Goal: Task Accomplishment & Management: Complete application form

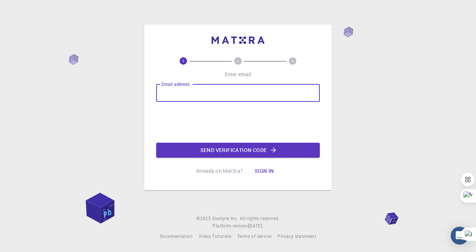
click at [189, 92] on input "Email address" at bounding box center [238, 93] width 164 height 18
type input "[EMAIL_ADDRESS][DOMAIN_NAME]"
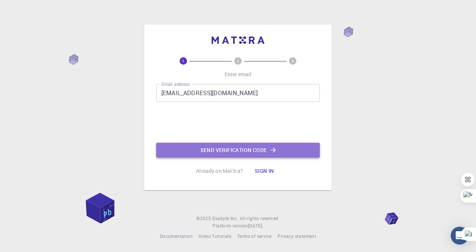
click at [232, 149] on button "Send verification code" at bounding box center [238, 150] width 164 height 15
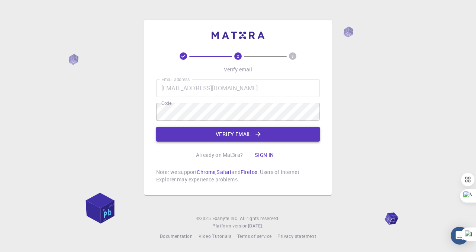
click at [235, 135] on button "Verify email" at bounding box center [238, 134] width 164 height 15
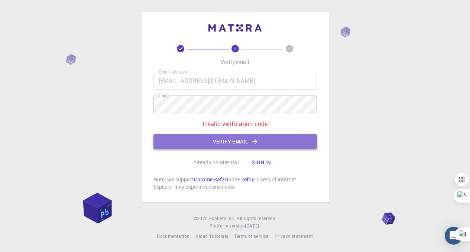
click at [227, 142] on button "Verify email" at bounding box center [236, 141] width 164 height 15
click at [226, 141] on button "Verify email" at bounding box center [236, 141] width 164 height 15
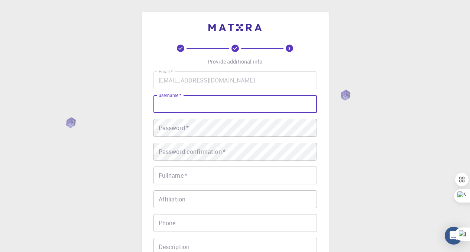
click at [196, 103] on input "username   *" at bounding box center [236, 104] width 164 height 18
type input "JoshuaBV"
click at [184, 131] on div "Password   * Password   *" at bounding box center [236, 128] width 164 height 18
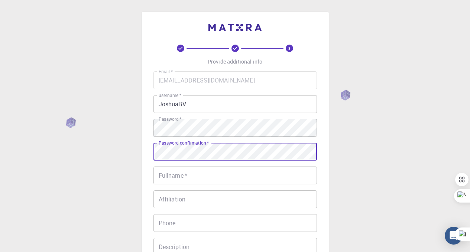
scroll to position [28, 0]
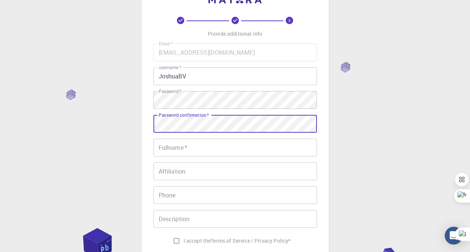
click at [229, 148] on input "Fullname   *" at bounding box center [236, 148] width 164 height 18
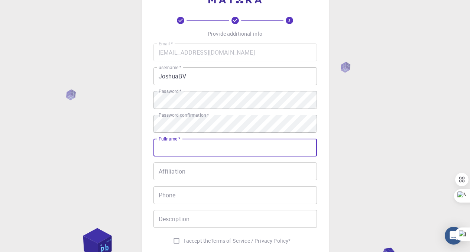
type input "[PERSON_NAME] [PERSON_NAME]"
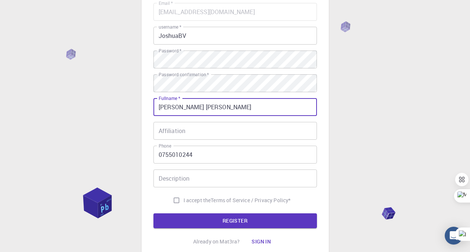
scroll to position [75, 0]
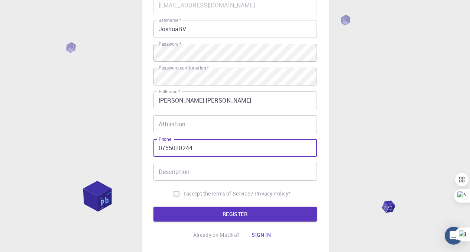
click at [162, 149] on input "0755010244" at bounding box center [236, 148] width 164 height 18
type input "255755010244"
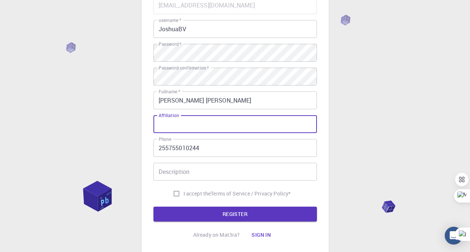
click at [178, 122] on input "Affiliation" at bounding box center [236, 124] width 164 height 18
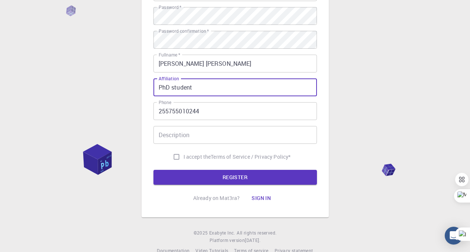
scroll to position [112, 0]
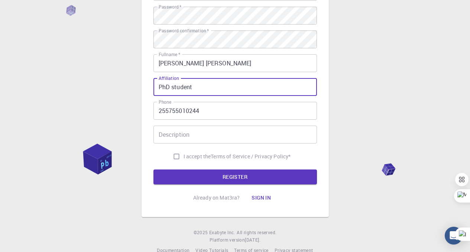
type input "PhD student"
click at [173, 138] on div "Description Description" at bounding box center [236, 135] width 164 height 18
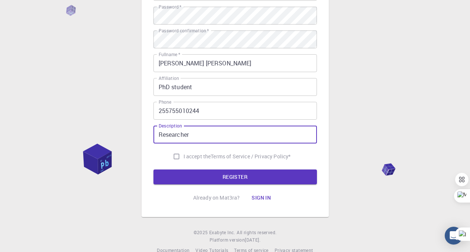
type input "Researcher"
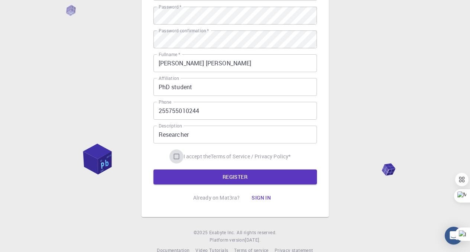
click at [174, 155] on input "I accept the Terms of Service / Privacy Policy *" at bounding box center [177, 156] width 14 height 14
checkbox input "true"
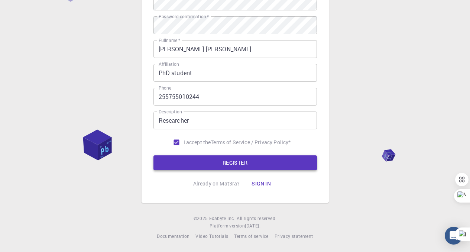
click at [232, 163] on button "REGISTER" at bounding box center [236, 162] width 164 height 15
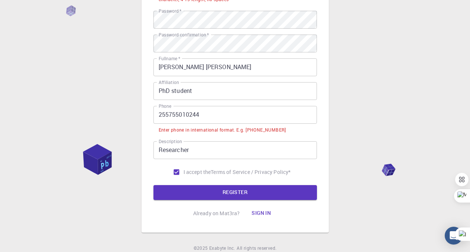
scroll to position [146, 0]
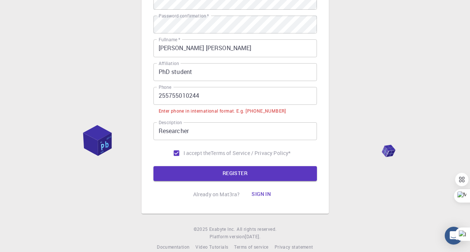
click at [159, 98] on input "255755010244" at bounding box center [236, 96] width 164 height 18
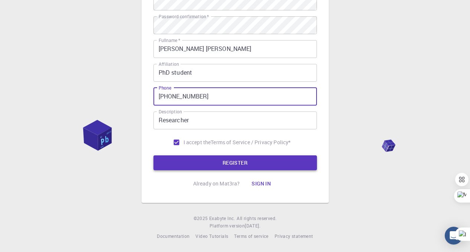
type input "+255755010244"
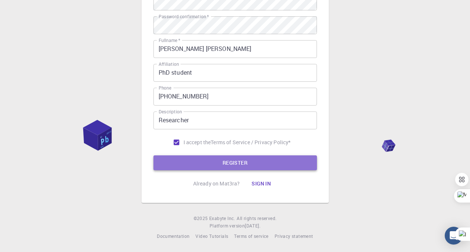
click at [231, 162] on button "REGISTER" at bounding box center [236, 162] width 164 height 15
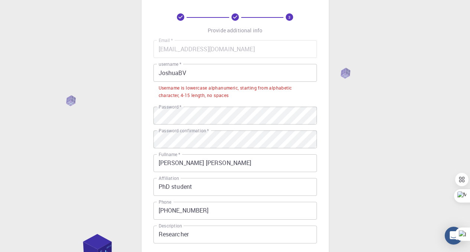
scroll to position [32, 0]
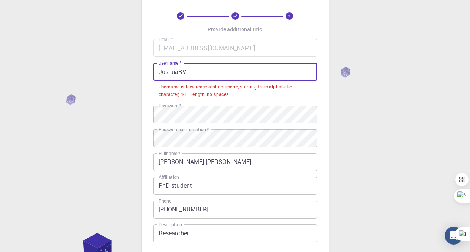
click at [162, 74] on input "JoshuaBV" at bounding box center [236, 72] width 164 height 18
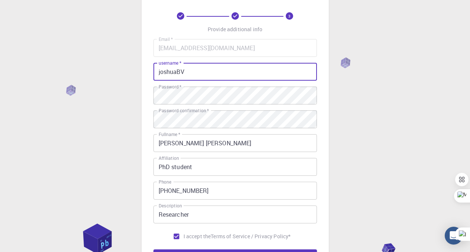
click at [181, 74] on input "joshuaBV" at bounding box center [236, 72] width 164 height 18
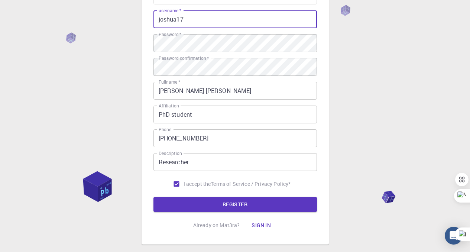
scroll to position [127, 0]
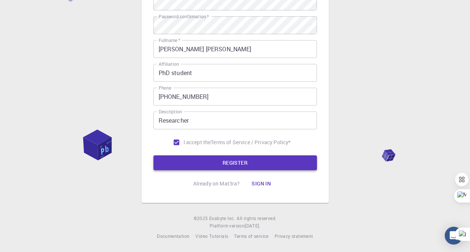
type input "joshua17"
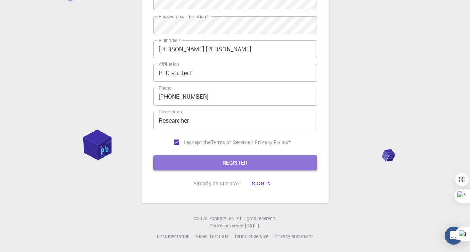
click at [231, 161] on button "REGISTER" at bounding box center [236, 162] width 164 height 15
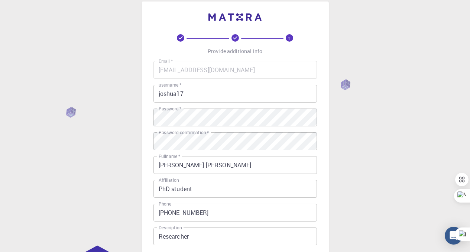
scroll to position [0, 0]
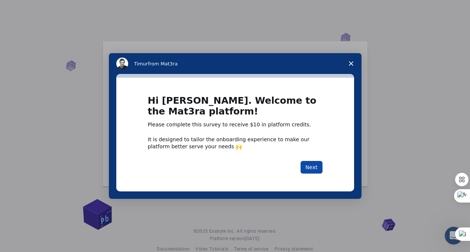
click at [315, 170] on button "Next" at bounding box center [312, 167] width 22 height 13
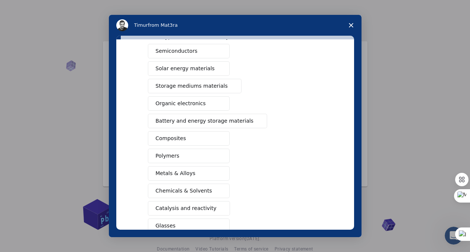
scroll to position [45, 0]
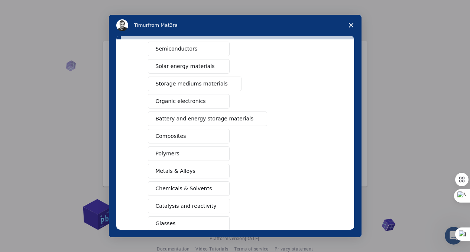
click at [168, 152] on span "Polymers" at bounding box center [168, 154] width 24 height 8
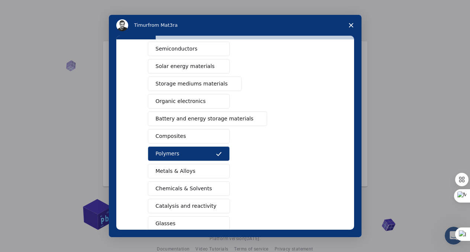
click at [175, 136] on span "Composites" at bounding box center [171, 136] width 30 height 8
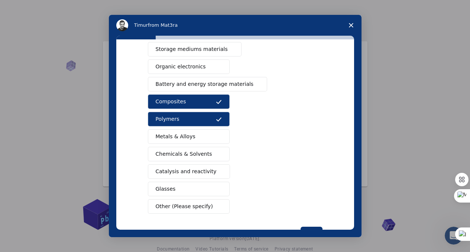
scroll to position [81, 0]
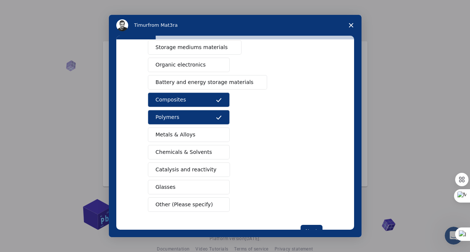
click at [180, 149] on span "Chemicals & Solvents" at bounding box center [184, 152] width 57 height 8
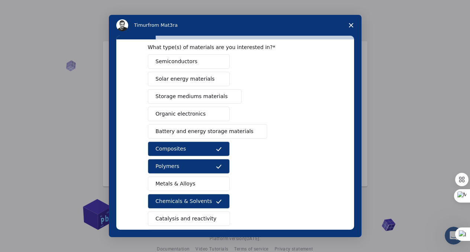
scroll to position [34, 0]
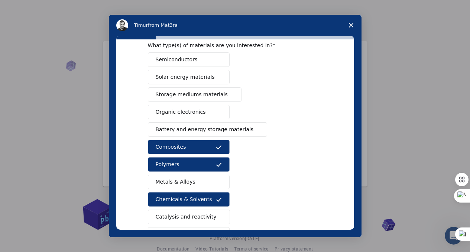
click at [183, 76] on span "Solar energy materials" at bounding box center [185, 77] width 59 height 8
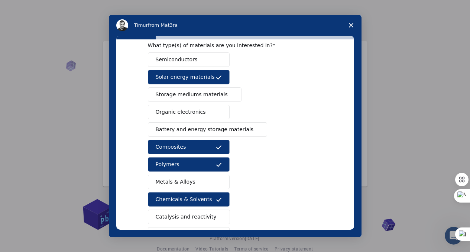
click at [182, 96] on span "Storage mediums materials" at bounding box center [192, 95] width 72 height 8
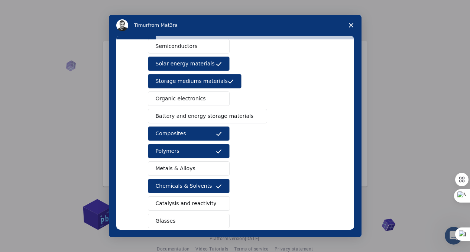
click at [180, 97] on span "Organic electronics" at bounding box center [181, 99] width 50 height 8
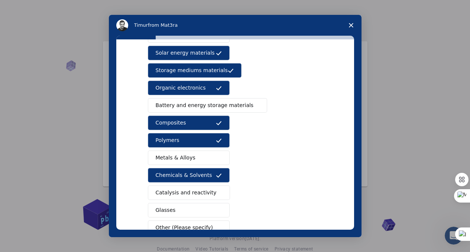
scroll to position [60, 0]
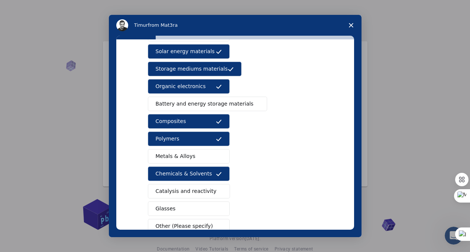
click at [180, 97] on button "Battery and energy storage materials" at bounding box center [208, 104] width 120 height 15
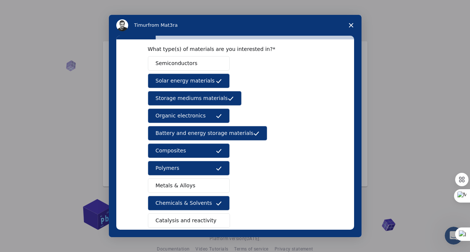
scroll to position [30, 0]
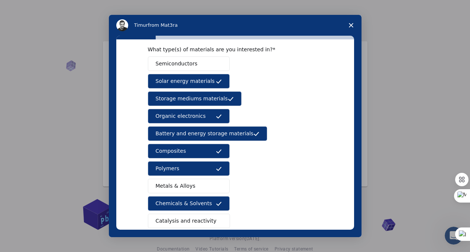
click at [189, 184] on span "Metals & Alloys" at bounding box center [176, 186] width 40 height 8
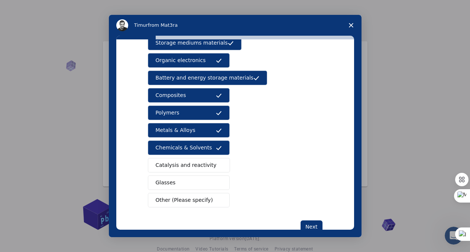
scroll to position [107, 0]
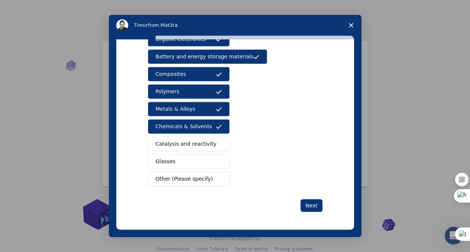
click at [170, 179] on span "Other (Please specify)" at bounding box center [184, 179] width 57 height 8
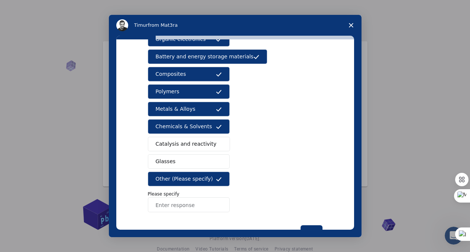
click at [168, 205] on input "Enter response" at bounding box center [189, 204] width 82 height 15
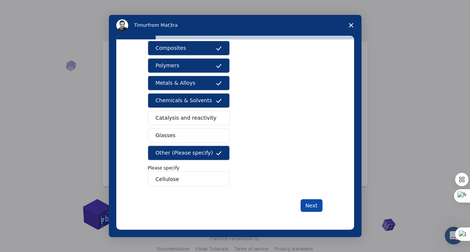
type input "Cellulose"
click at [308, 207] on button "Next" at bounding box center [312, 205] width 22 height 13
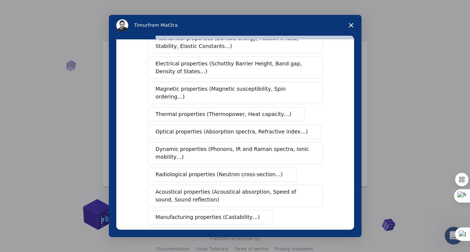
scroll to position [0, 0]
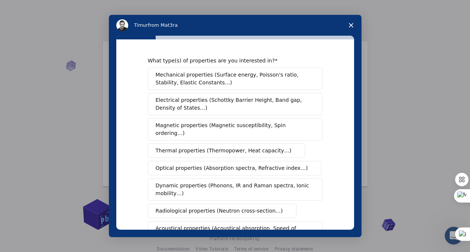
click at [225, 75] on span "Mechanical properties (Surface energy, Poisson's ratio, Stability, Elastic Cons…" at bounding box center [233, 79] width 155 height 16
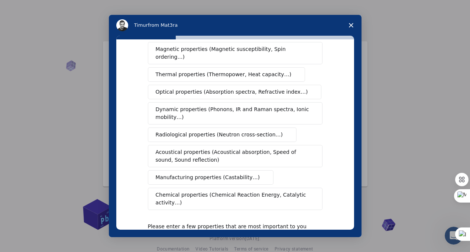
scroll to position [79, 0]
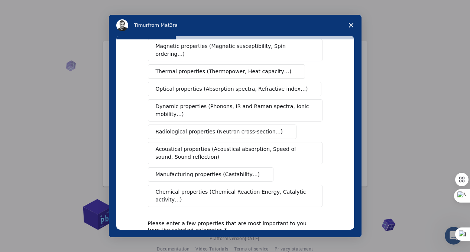
click at [201, 103] on span "Dynamic properties (Phonons, IR and Raman spectra, Ionic mobility…)" at bounding box center [233, 111] width 154 height 16
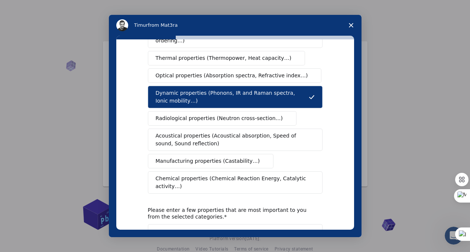
scroll to position [96, 0]
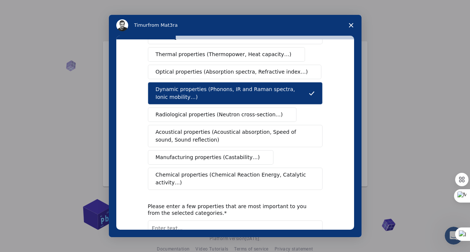
click at [198, 154] on span "Manufacturing properties (Castability…)" at bounding box center [208, 158] width 104 height 8
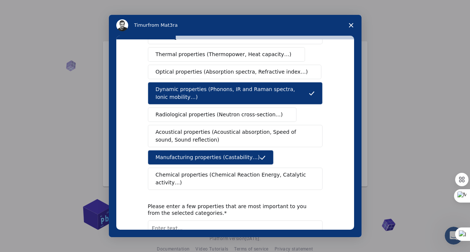
click at [200, 171] on span "Chemical properties (Chemical Reaction Energy, Catalytic activity…)" at bounding box center [233, 179] width 154 height 16
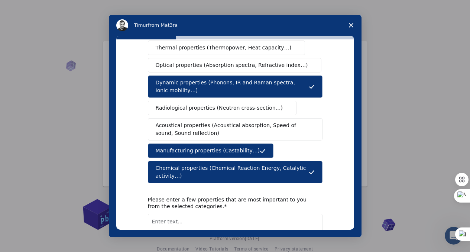
scroll to position [100, 0]
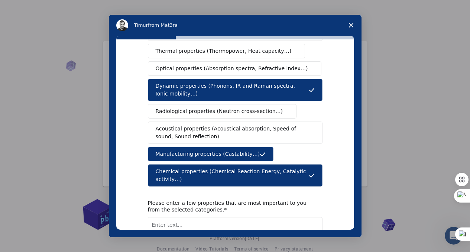
click at [177, 126] on span "Acoustical properties (Acoustical absorption, Speed of sound, Sound reflection)" at bounding box center [233, 133] width 155 height 16
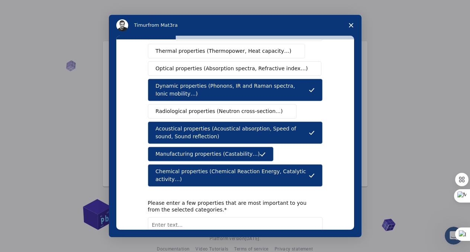
click at [189, 107] on span "Radiological properties (Neutron cross-section…)" at bounding box center [220, 111] width 128 height 8
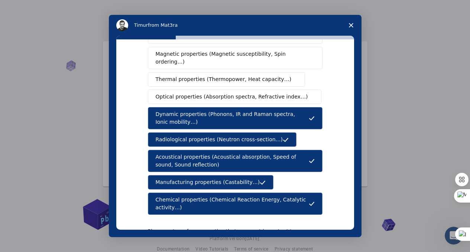
scroll to position [70, 0]
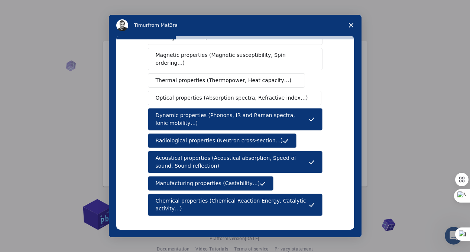
click at [181, 94] on span "Optical properties (Absorption spectra, Refractive index…)" at bounding box center [232, 98] width 152 height 8
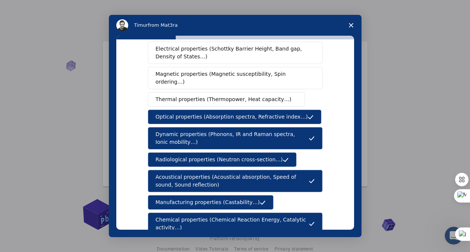
click at [181, 96] on span "Thermal properties (Thermopower, Heat capacity…)" at bounding box center [224, 100] width 136 height 8
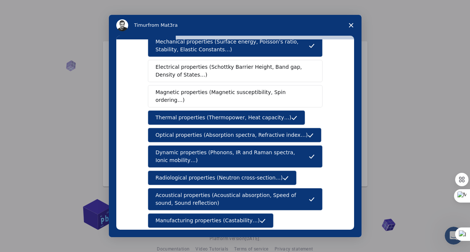
scroll to position [32, 0]
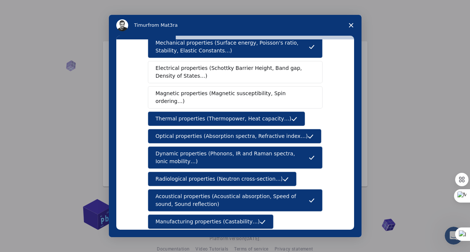
click at [183, 79] on span "Electrical properties (Schottky Barrier Height, Band gap, Density of States…)" at bounding box center [233, 72] width 155 height 16
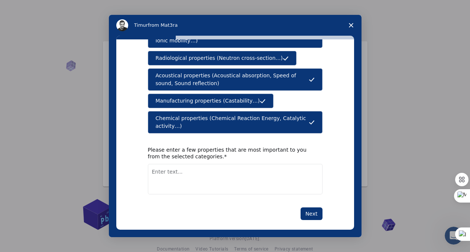
scroll to position [13, 0]
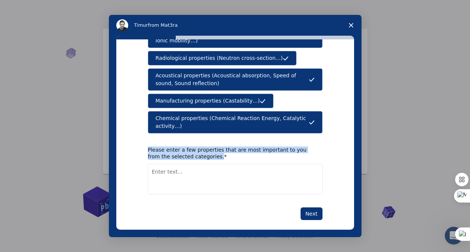
drag, startPoint x: 147, startPoint y: 143, endPoint x: 209, endPoint y: 148, distance: 61.9
click at [209, 148] on div "Please enter a few properties that are most important to you from the selected …" at bounding box center [230, 153] width 164 height 13
copy div "Please enter a few properties that are most important to you from the selected …"
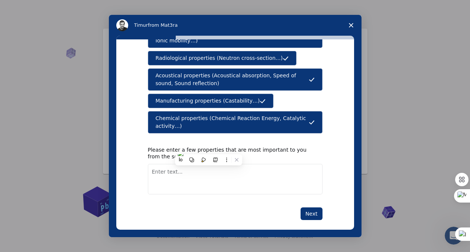
click at [161, 168] on textarea "Enter text..." at bounding box center [235, 179] width 175 height 30
paste textarea "Crystallinity"
click at [200, 166] on textarea "Crystallinity," at bounding box center [235, 179] width 175 height 30
paste textarea "Degree of polymerization (DP"
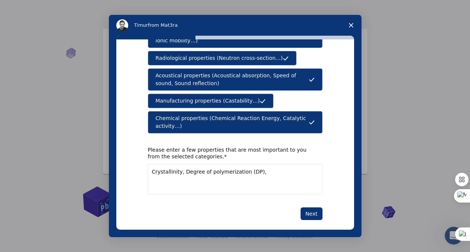
click at [265, 166] on textarea "Crystallinity, Degree of polymerization (DP)," at bounding box center [235, 179] width 175 height 30
paste textarea "Tensile strength → resistance to breaking under tension. Young’s modulus → stif…"
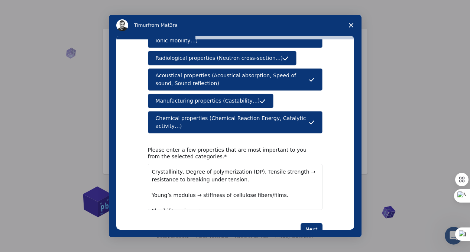
scroll to position [4, 0]
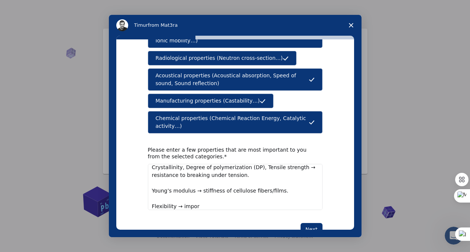
drag, startPoint x: 244, startPoint y: 168, endPoint x: 152, endPoint y: 170, distance: 91.5
click at [152, 170] on textarea "Crystallinity, Degree of polymerization (DP), Tensile strength → resistance to …" at bounding box center [235, 187] width 175 height 46
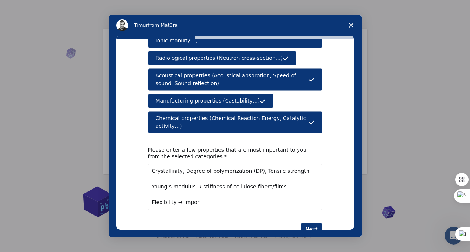
drag, startPoint x: 198, startPoint y: 180, endPoint x: 284, endPoint y: 182, distance: 86.7
click at [285, 182] on textarea "Crystallinity, Degree of polymerization (DP), Tensile strength Young’s modulus …" at bounding box center [235, 187] width 175 height 46
click at [152, 179] on textarea "Crystallinity, Degree of polymerization (DP), Tensile strength Young’s modulus …" at bounding box center [235, 187] width 175 height 46
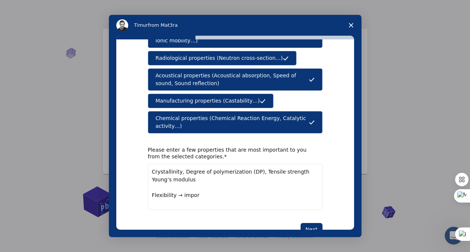
scroll to position [0, 0]
click at [200, 174] on textarea "Crystallinity, Degree of polymerization (DP), Tensile strength Young’s modulus …" at bounding box center [235, 183] width 175 height 38
drag, startPoint x: 203, startPoint y: 189, endPoint x: 178, endPoint y: 189, distance: 25.3
click at [178, 189] on textarea "Crystallinity, Degree of polymerization (DP), Tensile strength Young’s modulus,…" at bounding box center [235, 183] width 175 height 38
click at [149, 189] on textarea "Crystallinity, Degree of polymerization (DP), Tensile strength Young’s modulus,…" at bounding box center [235, 183] width 175 height 38
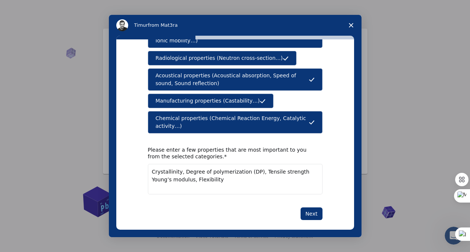
click at [207, 176] on textarea "Crystallinity, Degree of polymerization (DP), Tensile strength Young’s modulus,…" at bounding box center [235, 179] width 175 height 30
paste textarea "Thermal stability"
click at [250, 180] on textarea "Crystallinity, Degree of polymerisation (DP), Tensile strength, Young’s modulus…" at bounding box center [235, 179] width 175 height 30
click at [244, 172] on textarea "Crystallinity, Degree of polymerisation (DP), Tensile strength, Young’s modulus…" at bounding box center [235, 179] width 175 height 30
paste textarea "Glass transition temperature"
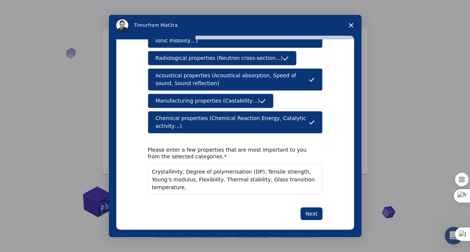
click at [201, 181] on textarea "Crystallinity, Degree of polymerisation (DP), Tensile strength, Young’s modulus…" at bounding box center [235, 179] width 175 height 30
paste textarea "Water contact angle"
click at [240, 180] on textarea "Crystallinity, Degree of polymerisation (DP), Tensile strength, Young’s modulus…" at bounding box center [235, 179] width 175 height 30
paste textarea "Oxygen transmission rate"
type textarea "Crystallinity, Degree of polymerisation (DP), Tensile strength, Young’s modulus…"
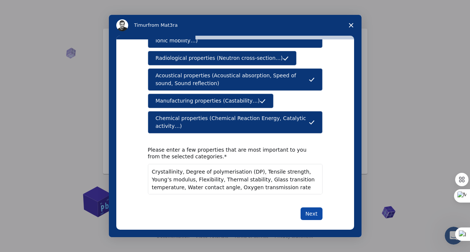
click at [311, 209] on button "Next" at bounding box center [312, 214] width 22 height 13
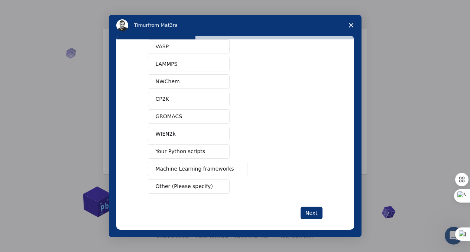
scroll to position [53, 0]
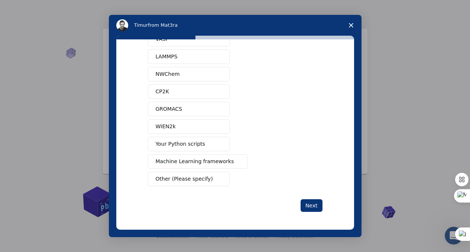
click at [199, 163] on span "Machine Learning frameworks" at bounding box center [195, 162] width 78 height 8
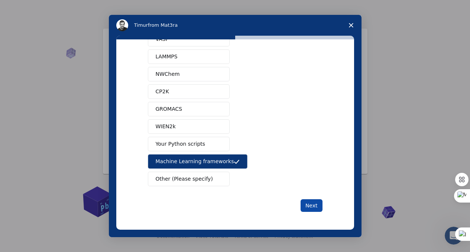
click at [312, 206] on button "Next" at bounding box center [312, 205] width 22 height 13
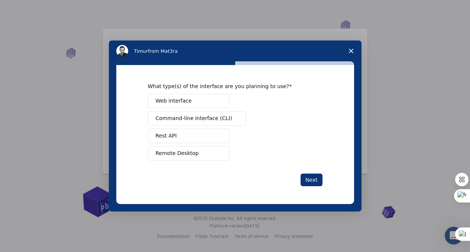
click at [187, 103] on span "Web interface" at bounding box center [174, 101] width 36 height 8
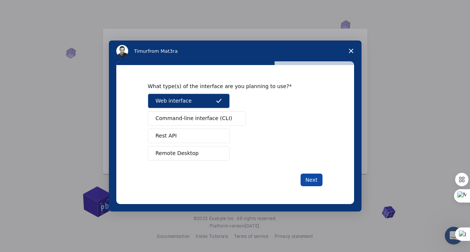
click at [315, 180] on button "Next" at bounding box center [312, 180] width 22 height 13
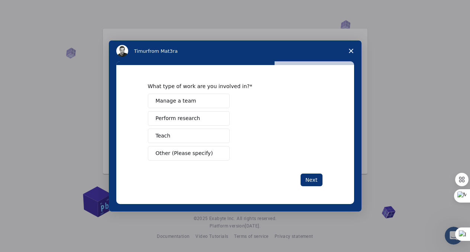
click at [174, 120] on span "Perform research" at bounding box center [178, 119] width 45 height 8
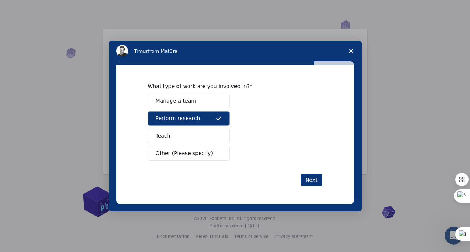
click at [186, 132] on button "Teach" at bounding box center [189, 136] width 82 height 15
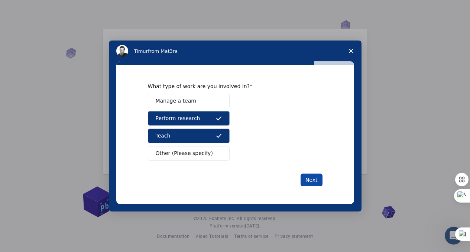
click at [308, 182] on button "Next" at bounding box center [312, 180] width 22 height 13
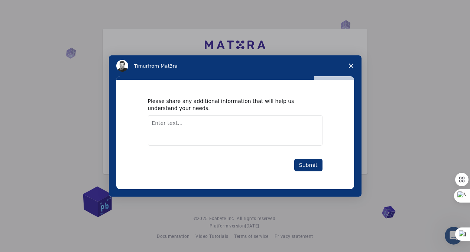
click at [188, 124] on textarea "Enter text..." at bounding box center [235, 130] width 175 height 30
type textarea "F"
type textarea "I'm doing materials modification for fabrication of film"
click at [307, 167] on button "Submit" at bounding box center [309, 165] width 28 height 13
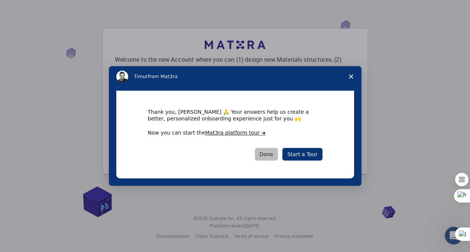
click at [273, 156] on button "Done" at bounding box center [266, 154] width 23 height 13
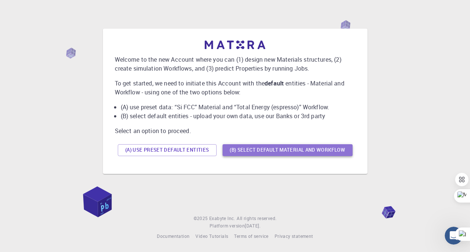
click at [273, 151] on button "(B) Select default material and workflow" at bounding box center [288, 150] width 130 height 12
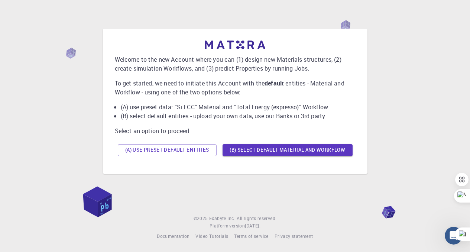
scroll to position [7, 0]
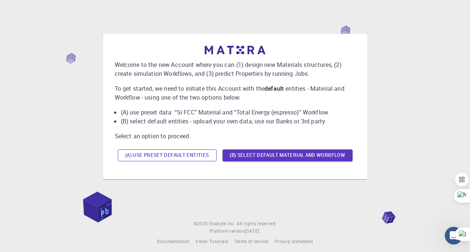
click at [164, 156] on button "(A) Use preset default entities" at bounding box center [167, 155] width 99 height 12
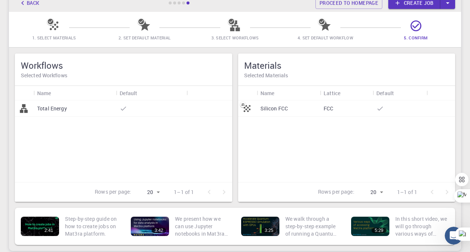
scroll to position [56, 0]
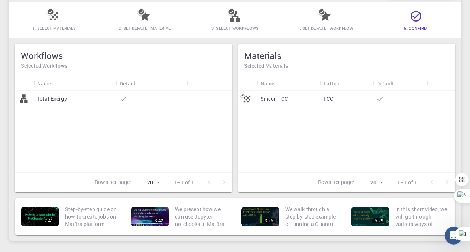
click at [92, 124] on div "Total Energy" at bounding box center [124, 132] width 218 height 82
click at [56, 99] on p "Total Energy" at bounding box center [52, 98] width 30 height 7
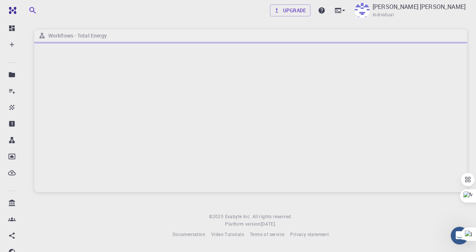
click at [121, 99] on div at bounding box center [250, 117] width 433 height 150
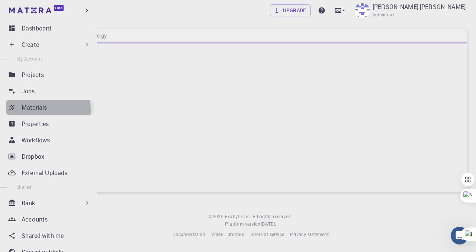
click at [32, 110] on p "Materials" at bounding box center [34, 107] width 25 height 9
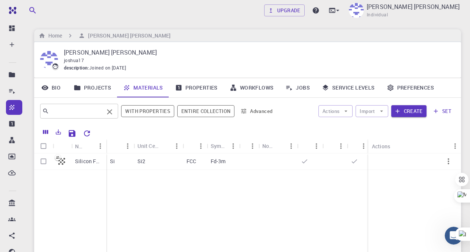
click at [83, 112] on input "text" at bounding box center [76, 111] width 55 height 10
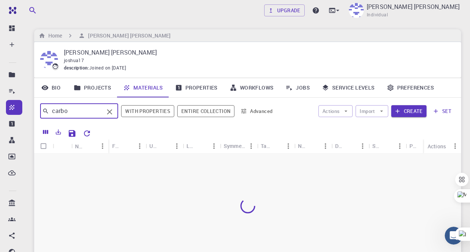
type input "carbon"
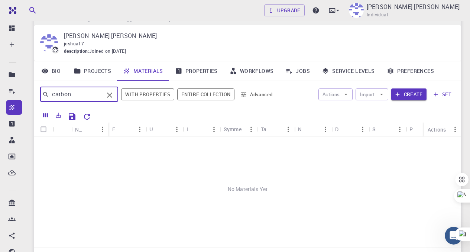
scroll to position [19, 0]
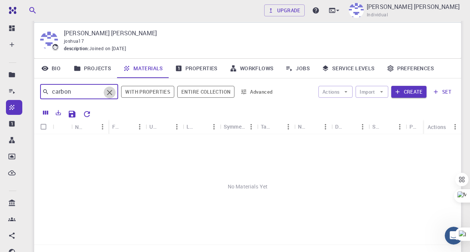
click at [110, 92] on icon "Clear" at bounding box center [109, 92] width 5 height 5
type input "Graphene"
click at [109, 91] on icon "Clear" at bounding box center [109, 92] width 5 height 5
type input "O"
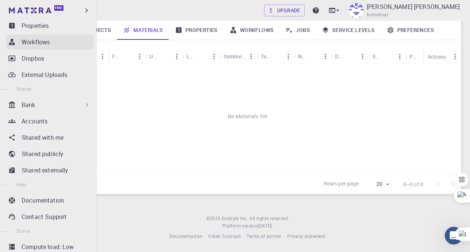
scroll to position [0, 0]
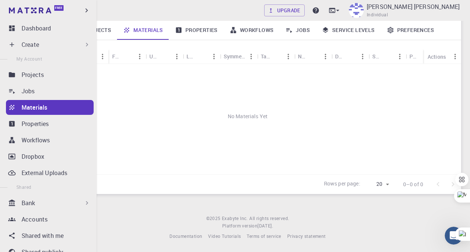
type input "carbon"
click at [67, 46] on div "Create" at bounding box center [56, 44] width 69 height 9
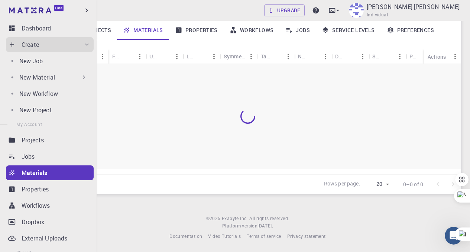
click at [46, 77] on p "New Material" at bounding box center [37, 77] width 36 height 9
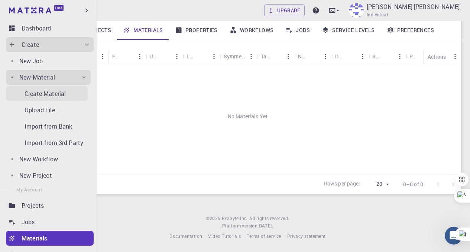
click at [45, 93] on p "Create Material" at bounding box center [45, 93] width 41 height 9
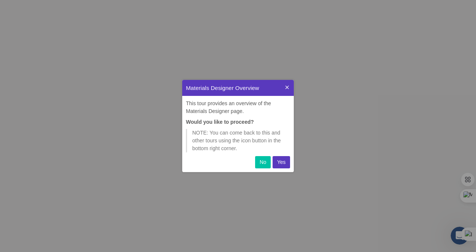
scroll to position [87, 106]
click at [280, 162] on p "Yes" at bounding box center [281, 162] width 9 height 8
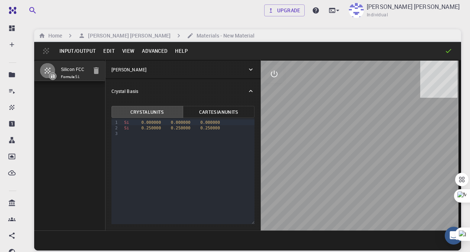
click at [252, 68] on icon at bounding box center [250, 69] width 7 height 7
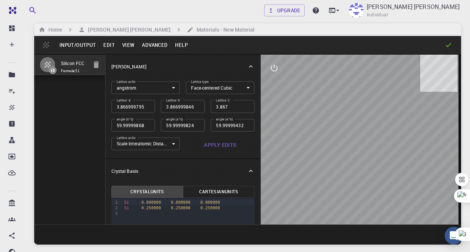
scroll to position [1, 0]
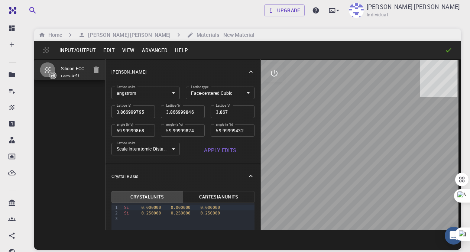
click at [215, 150] on button "Apply Edits" at bounding box center [220, 150] width 69 height 15
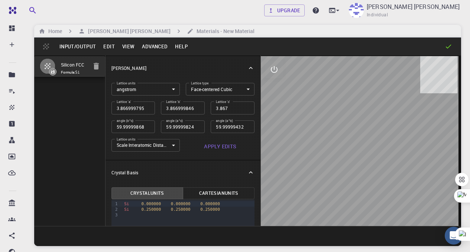
scroll to position [6, 0]
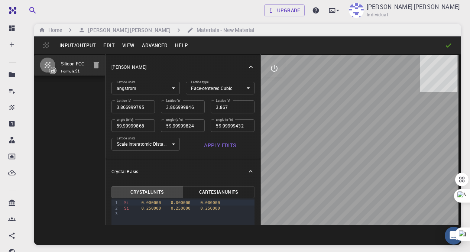
click at [169, 88] on body "Free Dashboard Create New Job New Material Create Material Upload File Import f…" at bounding box center [235, 148] width 470 height 309
click at [151, 100] on li "angstrom" at bounding box center [145, 102] width 66 height 11
click at [110, 45] on button "Edit" at bounding box center [109, 45] width 19 height 12
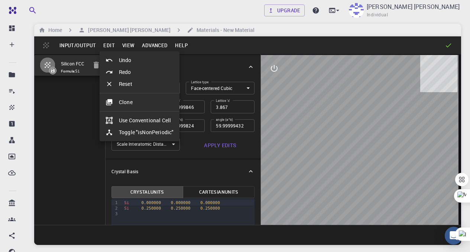
click at [67, 95] on div at bounding box center [235, 126] width 470 height 252
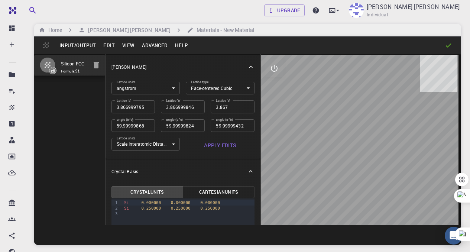
click at [76, 48] on button "Input/Output" at bounding box center [78, 45] width 44 height 12
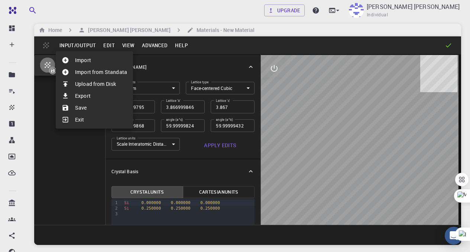
click at [87, 58] on li "Import" at bounding box center [94, 60] width 77 height 12
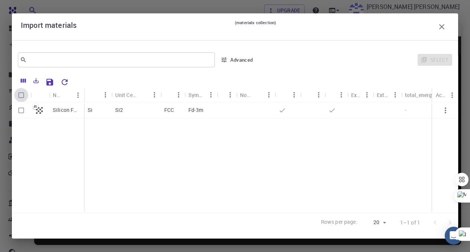
click at [22, 95] on input "Select all rows" at bounding box center [21, 95] width 14 height 14
checkbox input "true"
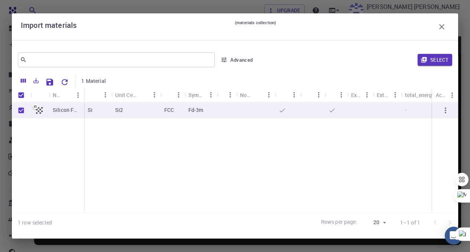
click at [22, 95] on input "Unselect all rows" at bounding box center [21, 95] width 14 height 14
checkbox input "false"
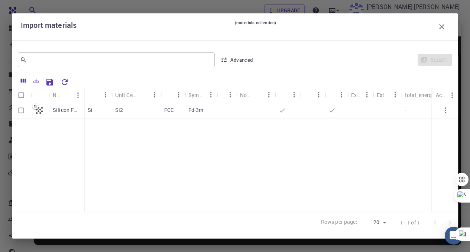
click at [440, 26] on icon "button" at bounding box center [442, 26] width 9 height 9
